Goal: Transaction & Acquisition: Purchase product/service

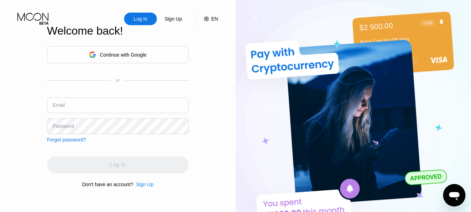
type input "[EMAIL_ADDRESS][DOMAIN_NAME]"
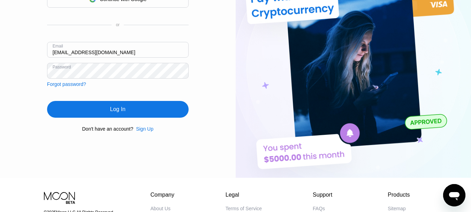
scroll to position [57, 0]
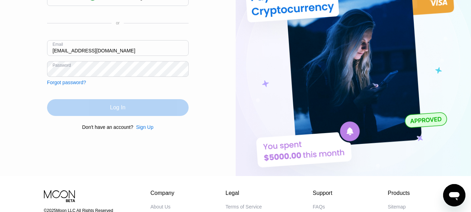
click at [139, 107] on div "Log In" at bounding box center [118, 107] width 142 height 17
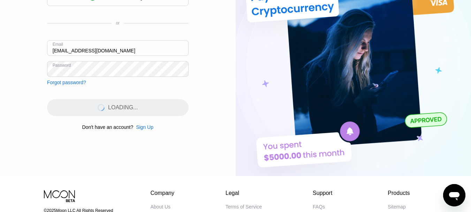
scroll to position [0, 0]
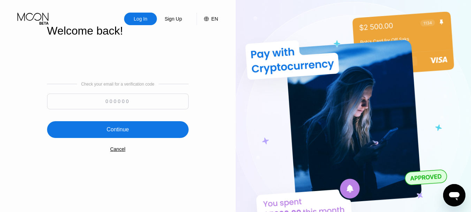
click at [90, 101] on input at bounding box center [118, 101] width 142 height 16
type input "407395"
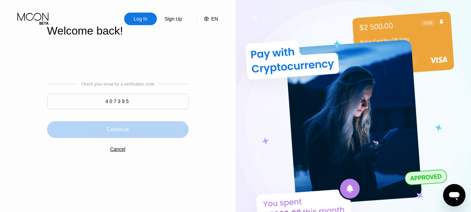
click at [116, 137] on div "Continue" at bounding box center [118, 129] width 142 height 17
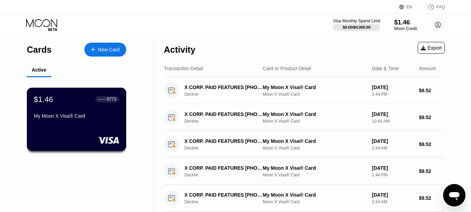
click at [95, 114] on div "$1.46 ● ● ● ● 9773 My Moon X Visa® Card" at bounding box center [76, 108] width 85 height 27
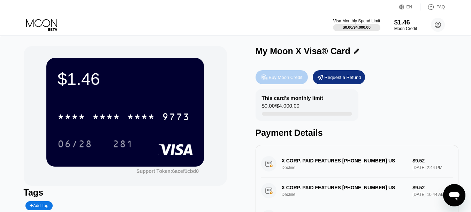
click at [275, 75] on div "Buy Moon Credit" at bounding box center [282, 77] width 52 height 14
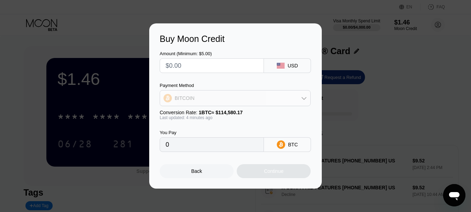
click at [301, 98] on div "BITCOIN" at bounding box center [235, 98] width 150 height 14
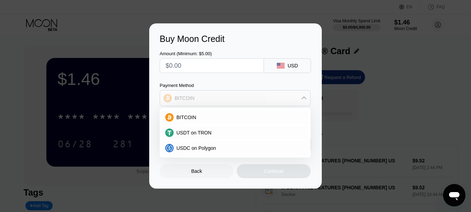
click at [301, 98] on div "BITCOIN" at bounding box center [235, 98] width 150 height 14
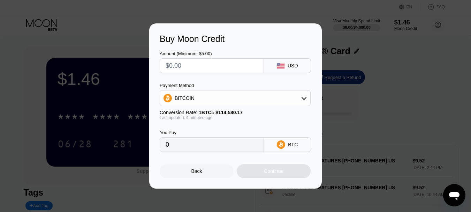
click at [220, 69] on input "text" at bounding box center [212, 66] width 92 height 14
type input "$1"
type input "0.00000874"
type input "$10"
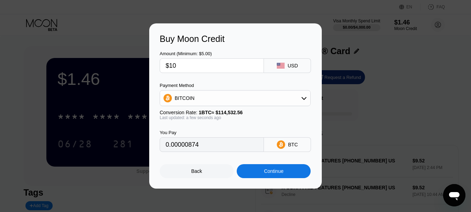
type input "0.00008732"
type input "$1"
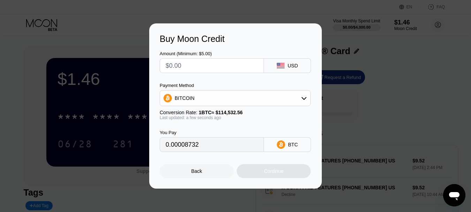
type input "0"
type input "$1"
type input "0.00000874"
type input "$12"
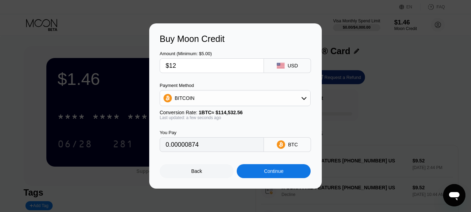
type input "0.00010478"
type input "$12"
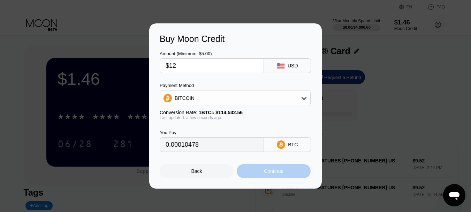
click at [269, 174] on div "Continue" at bounding box center [274, 171] width 20 height 6
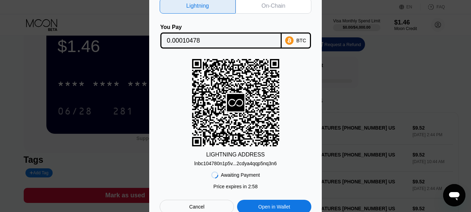
scroll to position [32, 0]
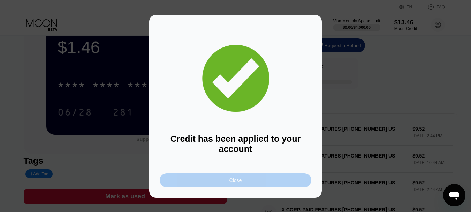
click at [264, 185] on div "Close" at bounding box center [236, 180] width 152 height 14
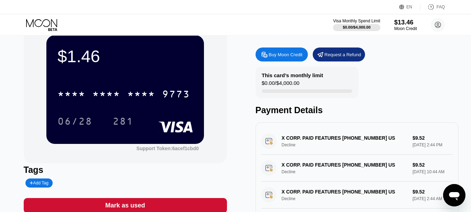
scroll to position [0, 0]
